Goal: Information Seeking & Learning: Learn about a topic

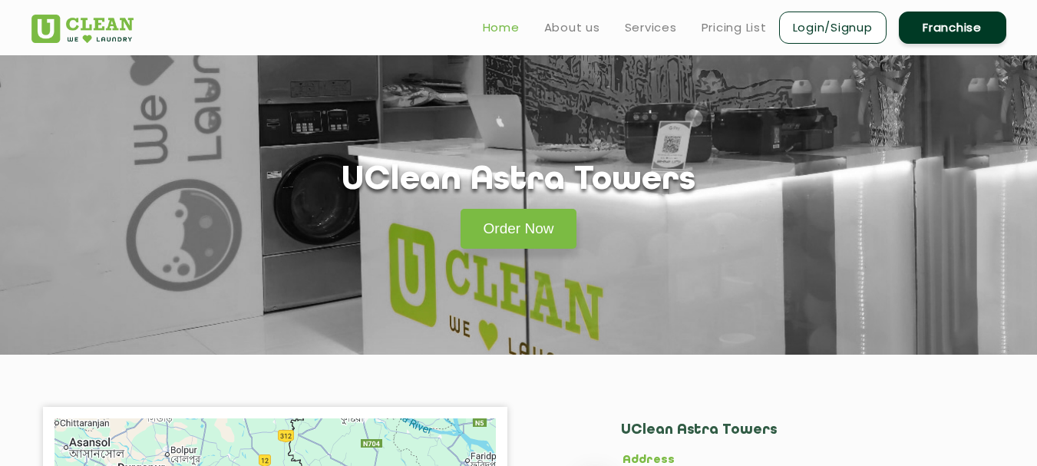
click at [505, 26] on link "Home" at bounding box center [501, 27] width 37 height 18
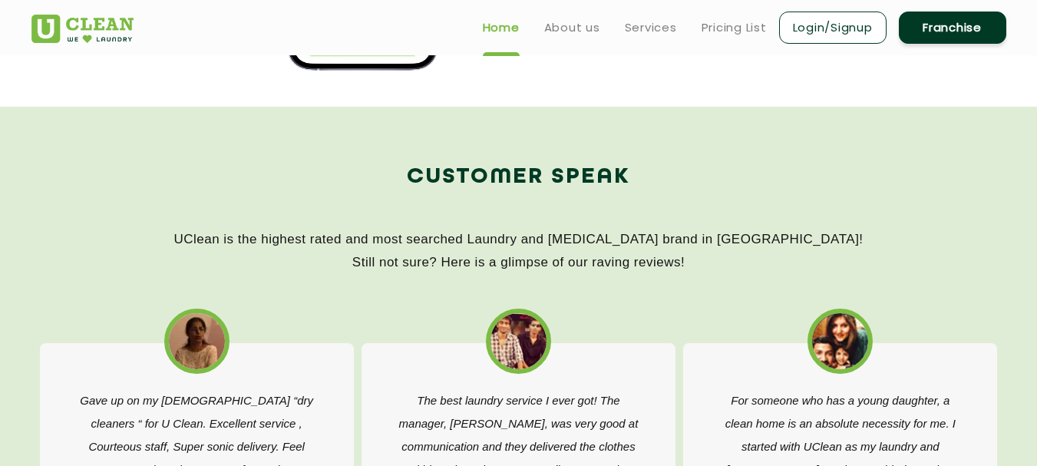
scroll to position [1842, 0]
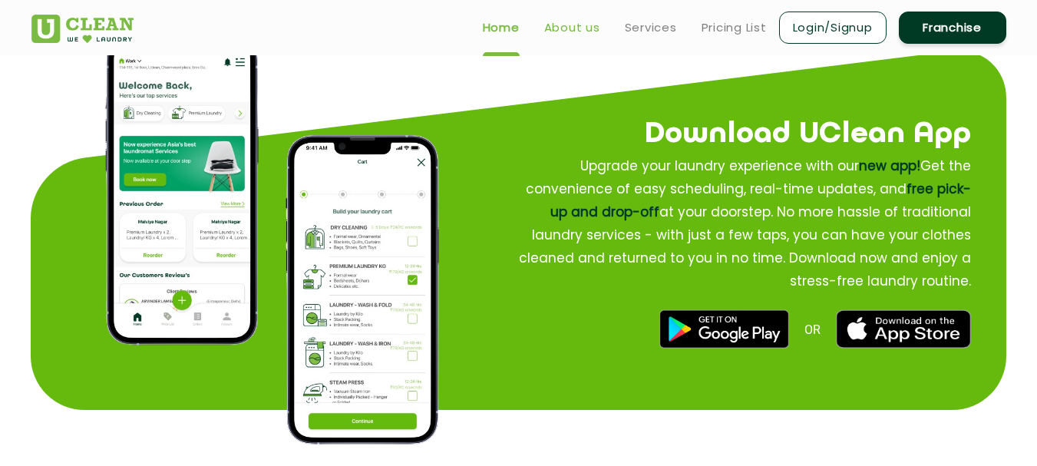
click at [572, 25] on link "About us" at bounding box center [572, 27] width 56 height 18
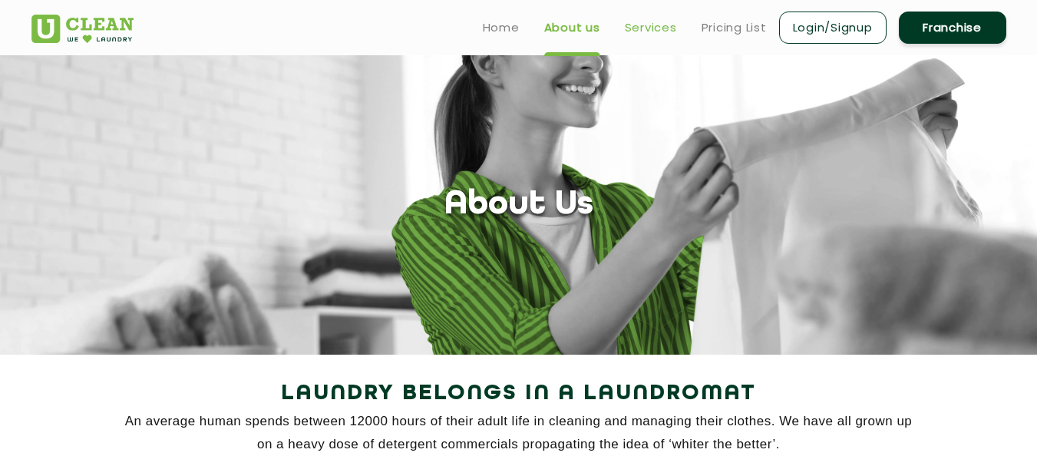
click at [656, 25] on link "Services" at bounding box center [651, 27] width 52 height 18
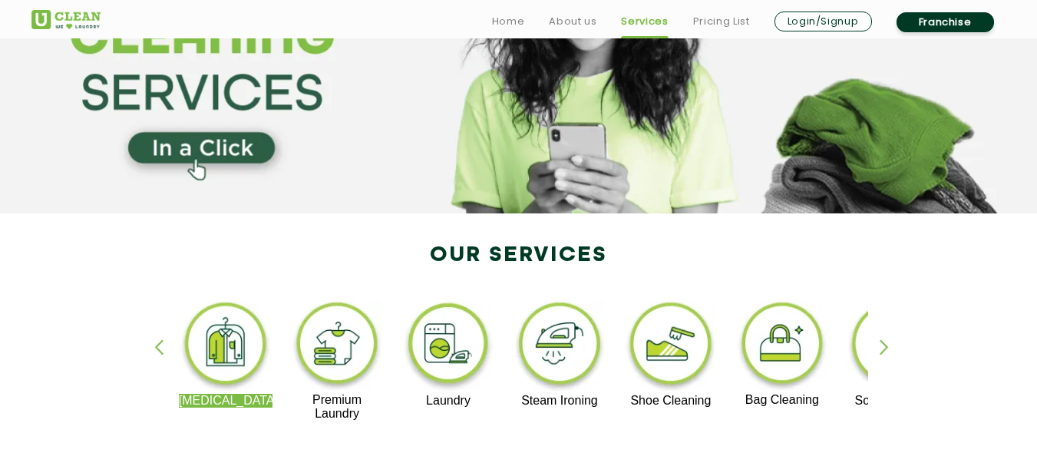
scroll to position [154, 0]
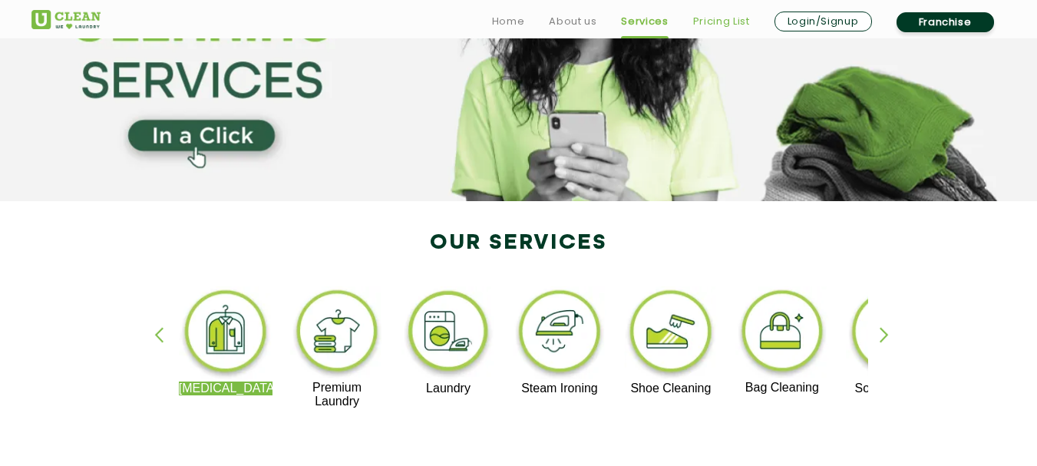
click at [714, 20] on link "Pricing List" at bounding box center [721, 21] width 57 height 18
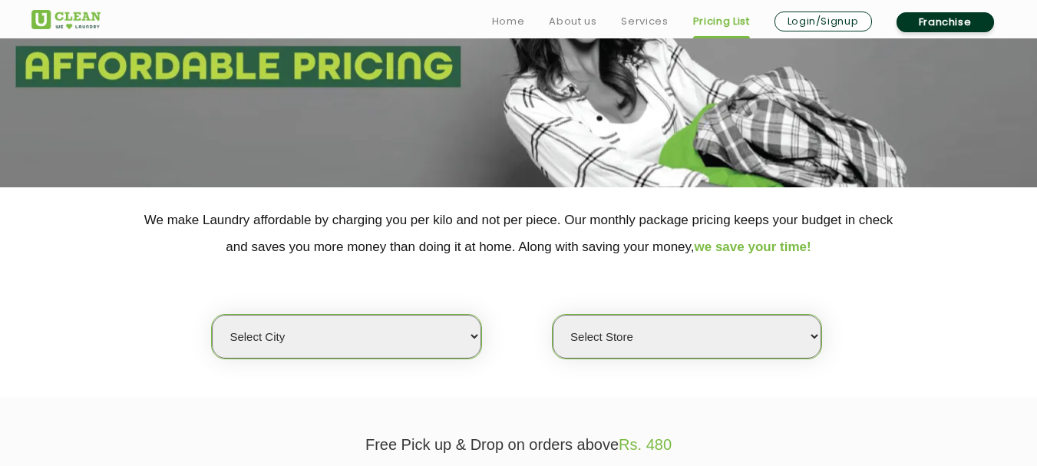
scroll to position [230, 0]
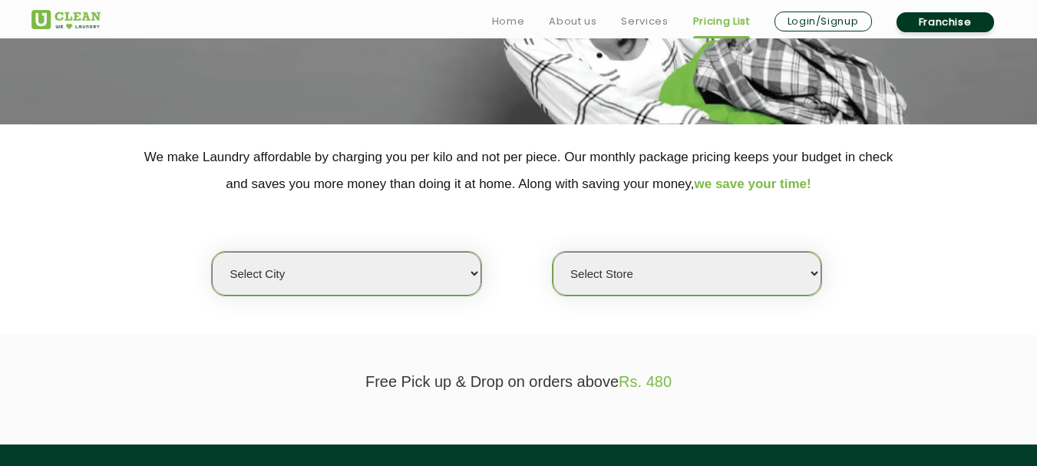
click at [475, 273] on select "Select city" at bounding box center [346, 274] width 269 height 44
select select "8"
click at [212, 252] on select "Select city [GEOGRAPHIC_DATA] [GEOGRAPHIC_DATA] [GEOGRAPHIC_DATA] [GEOGRAPHIC_D…" at bounding box center [346, 274] width 269 height 44
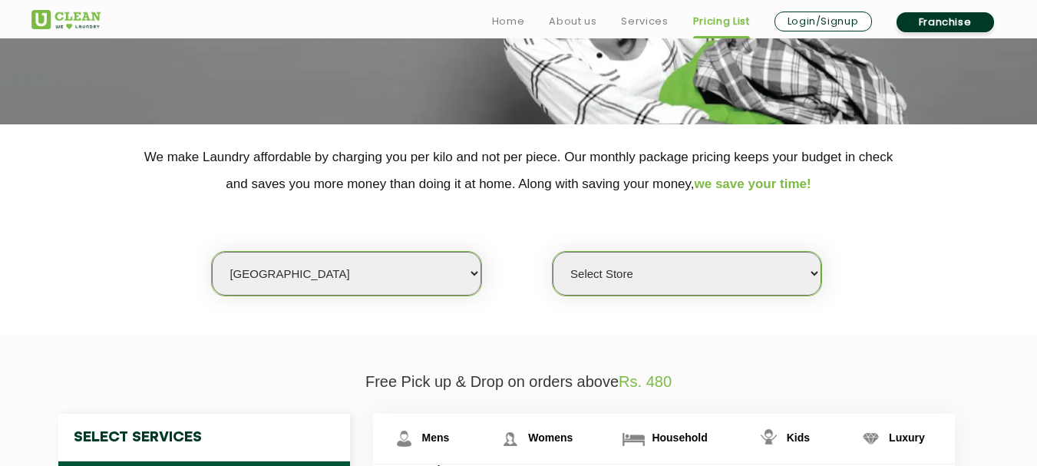
click at [696, 275] on select "Select Store [GEOGRAPHIC_DATA] [GEOGRAPHIC_DATA] [GEOGRAPHIC_DATA] [GEOGRAPHIC_…" at bounding box center [687, 274] width 269 height 44
select select "573"
click at [553, 252] on select "Select Store [GEOGRAPHIC_DATA] [GEOGRAPHIC_DATA] [GEOGRAPHIC_DATA] [GEOGRAPHIC_…" at bounding box center [687, 274] width 269 height 44
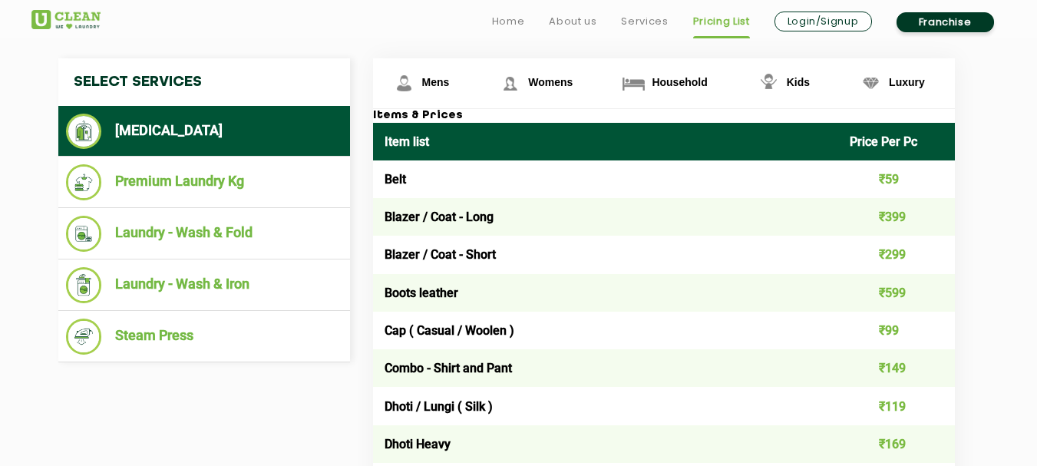
scroll to position [614, 0]
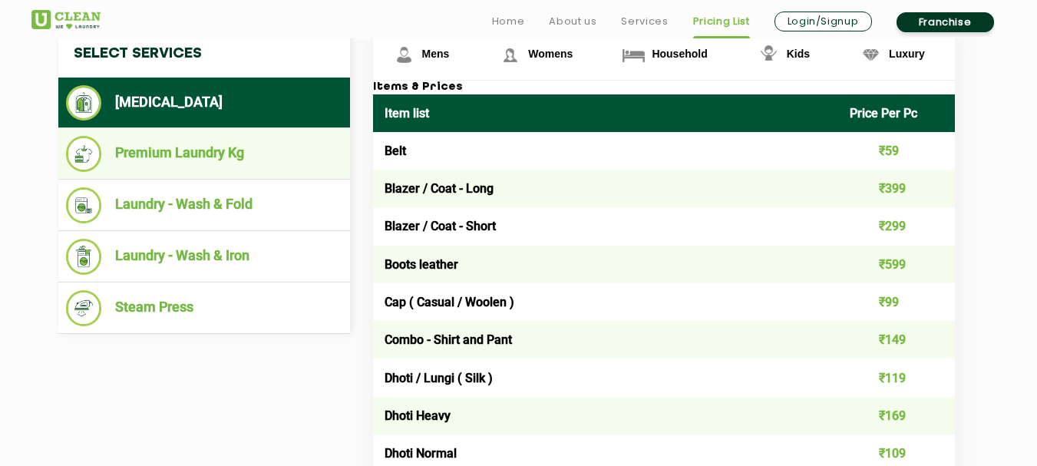
click at [170, 150] on li "Premium Laundry Kg" at bounding box center [204, 154] width 276 height 36
